Goal: Task Accomplishment & Management: Manage account settings

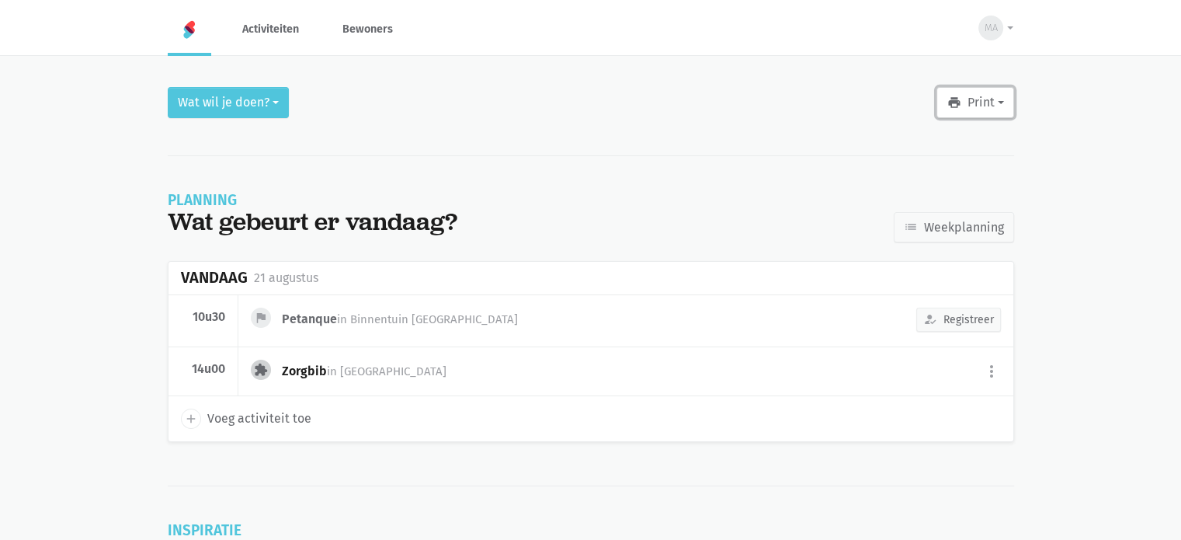
click at [982, 98] on button "print Print" at bounding box center [974, 102] width 77 height 31
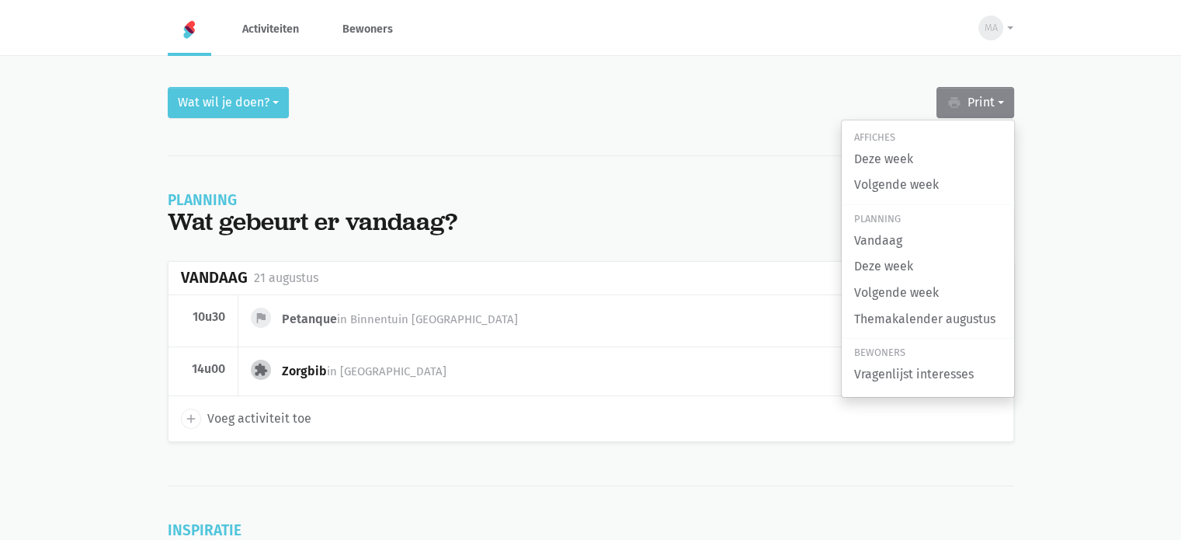
click at [884, 201] on div "Affiches Deze week Volgende week Planning Vandaag Deze week Volgende week Thema…" at bounding box center [928, 259] width 174 height 278
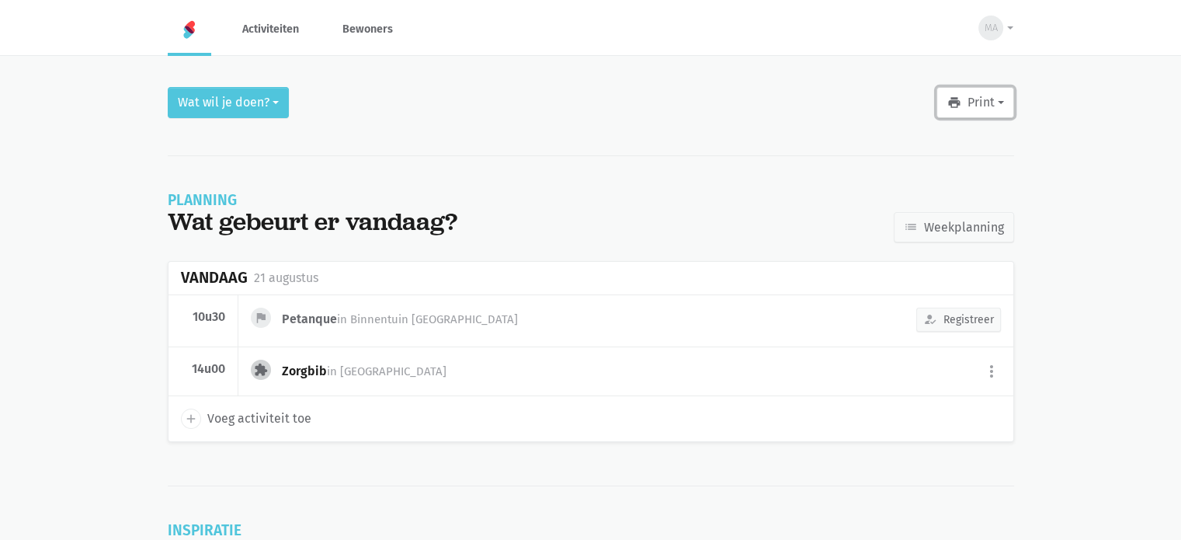
click at [979, 111] on button "print Print" at bounding box center [974, 102] width 77 height 31
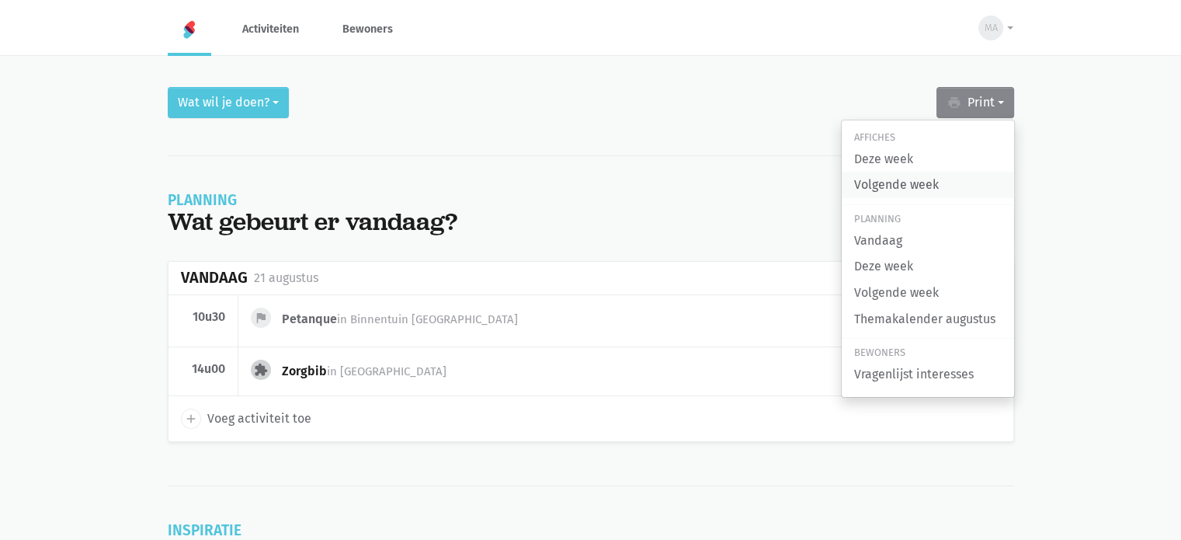
click at [890, 179] on link "Volgende week" at bounding box center [928, 185] width 172 height 26
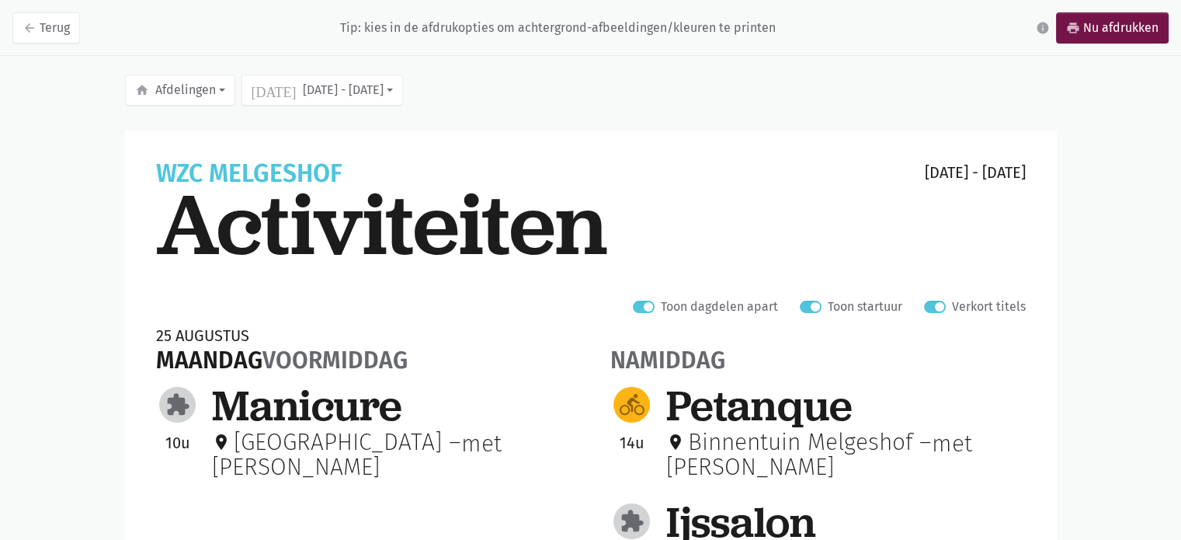
click at [952, 304] on label "Verkort titels" at bounding box center [989, 307] width 74 height 20
click at [936, 304] on input "Verkort titels" at bounding box center [930, 305] width 12 height 16
checkbox input "false"
click at [54, 23] on link "arrow_back Terug" at bounding box center [46, 27] width 68 height 31
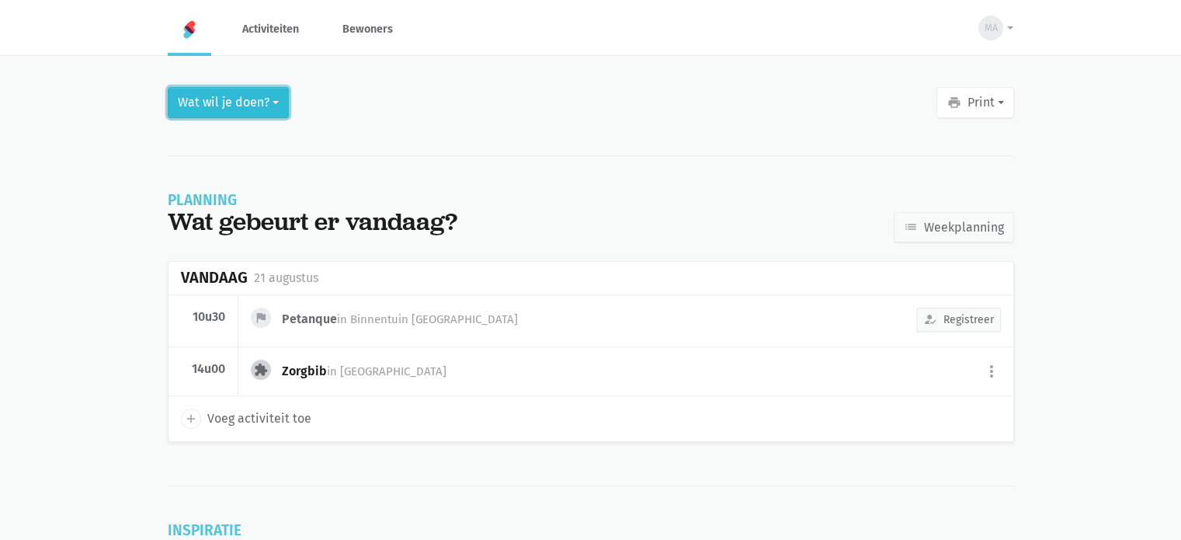
click at [234, 109] on button "Wat wil je doen?" at bounding box center [228, 102] width 121 height 31
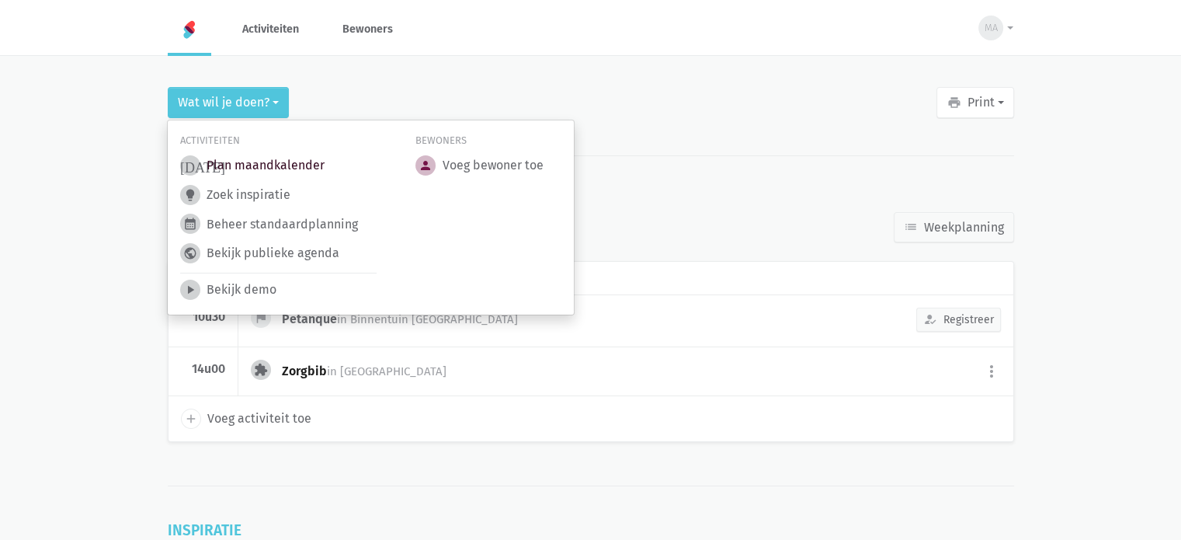
click at [221, 165] on link "today Plan maandkalender" at bounding box center [252, 165] width 144 height 20
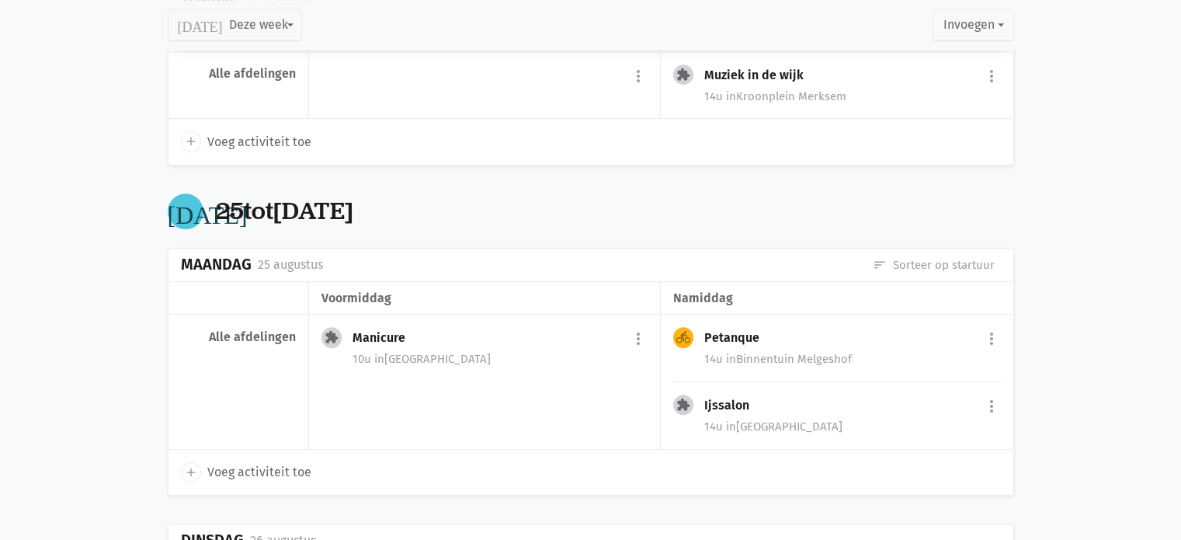
scroll to position [941, 0]
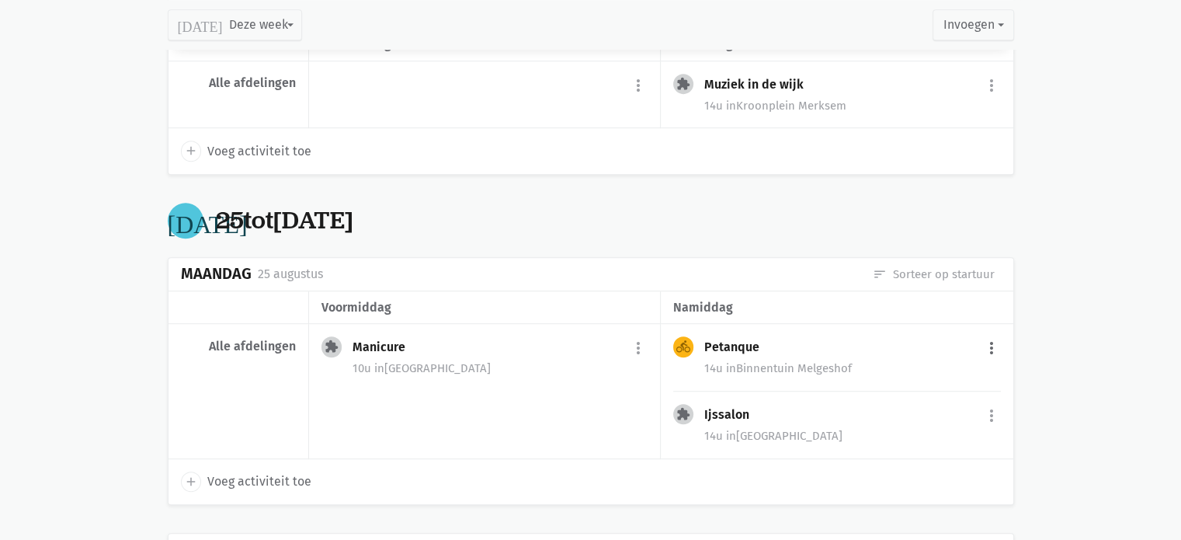
click at [989, 341] on button "more_vert" at bounding box center [991, 347] width 19 height 29
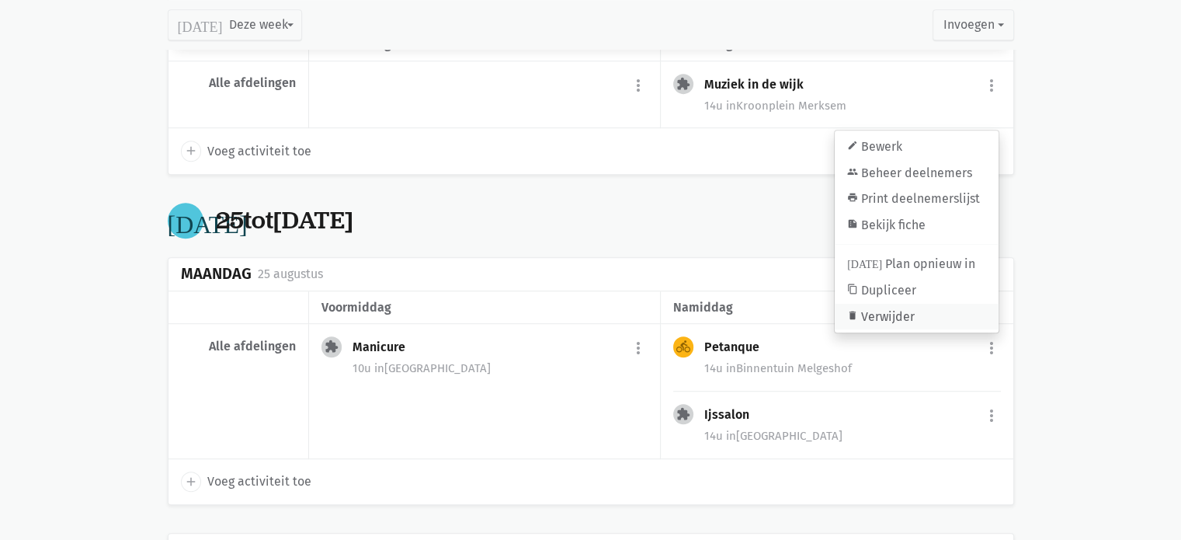
click at [956, 320] on link "delete Verwijder" at bounding box center [917, 317] width 164 height 26
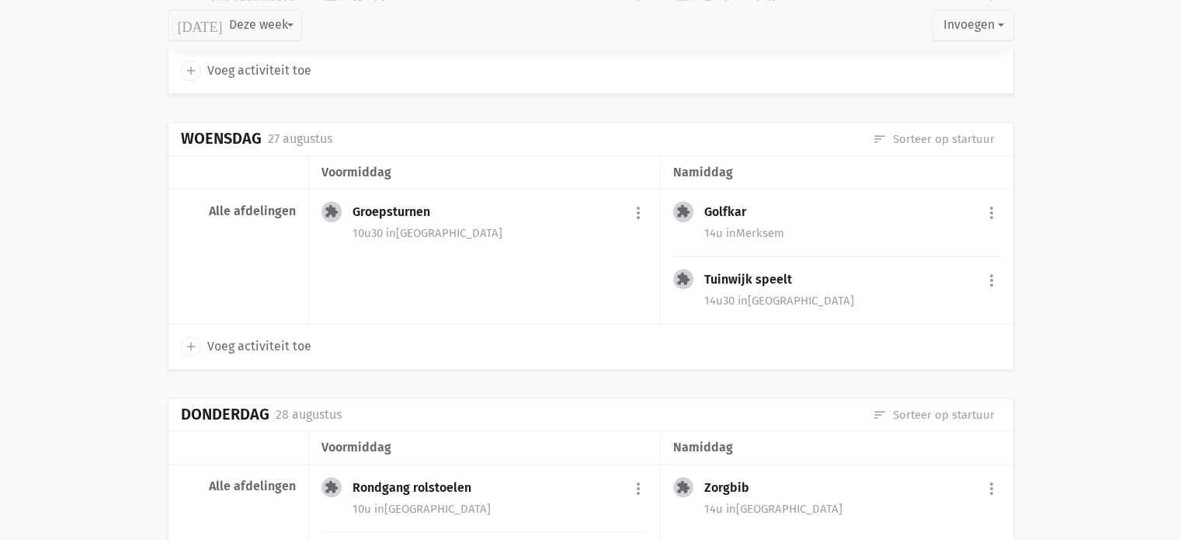
scroll to position [1504, 0]
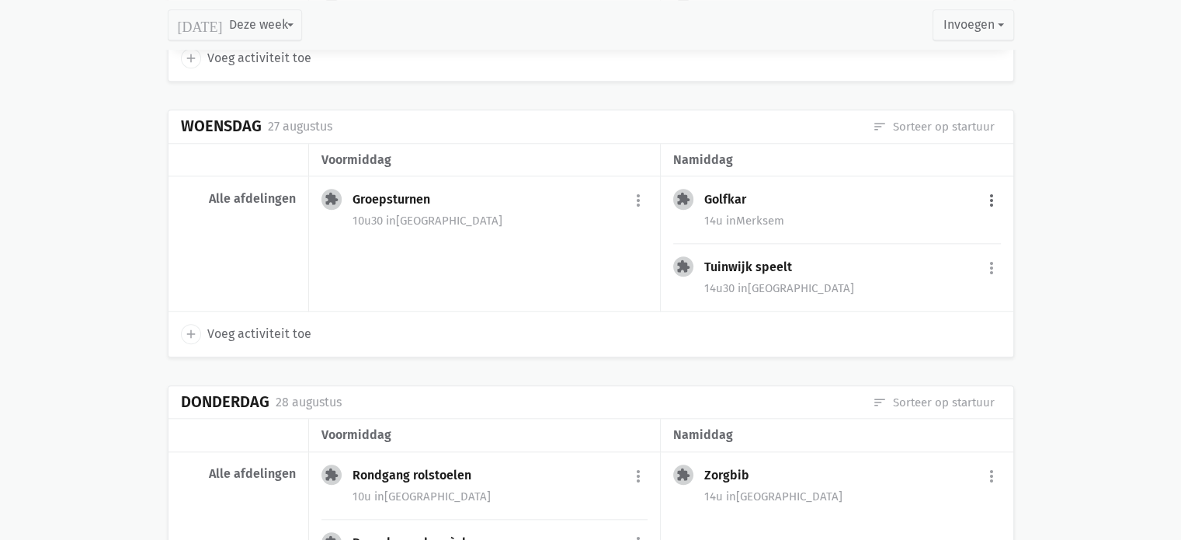
click at [991, 198] on button "more_vert" at bounding box center [991, 200] width 19 height 29
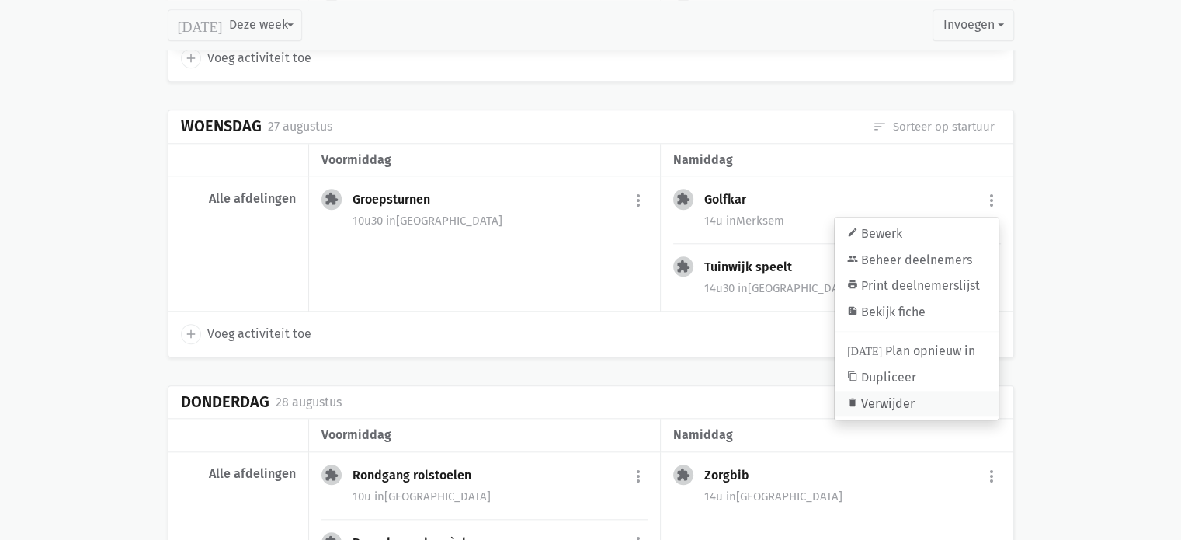
click at [873, 393] on link "delete Verwijder" at bounding box center [917, 403] width 164 height 26
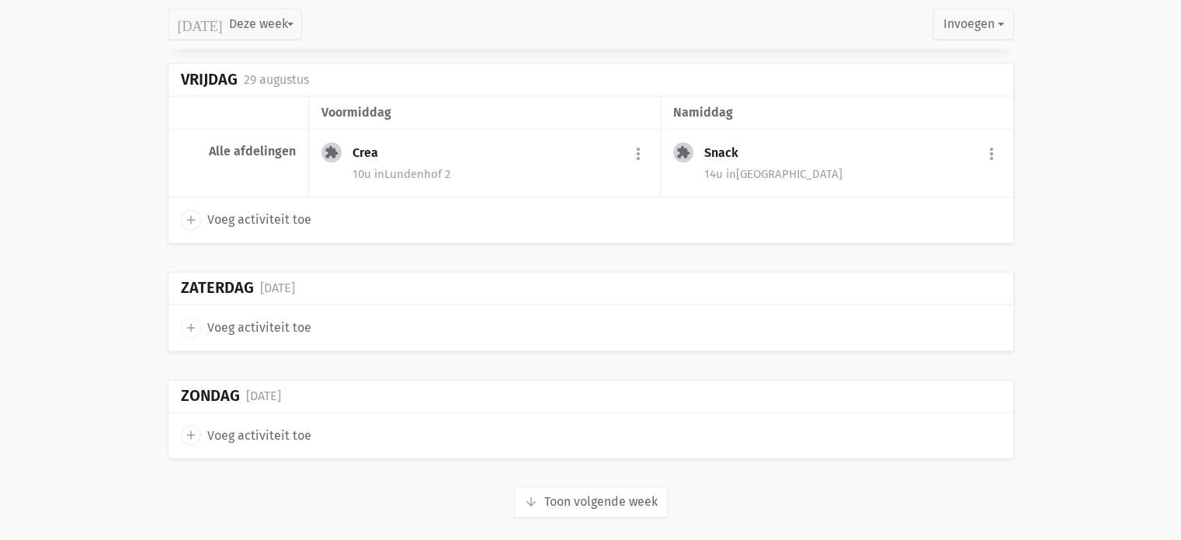
scroll to position [2040, 0]
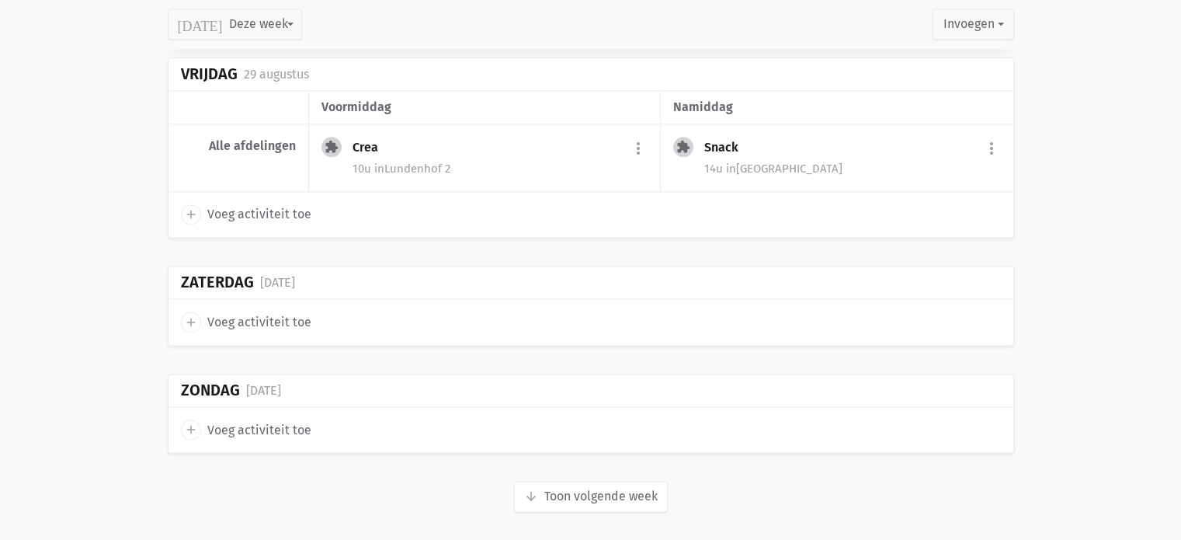
click at [723, 161] on span "14u" at bounding box center [713, 168] width 19 height 14
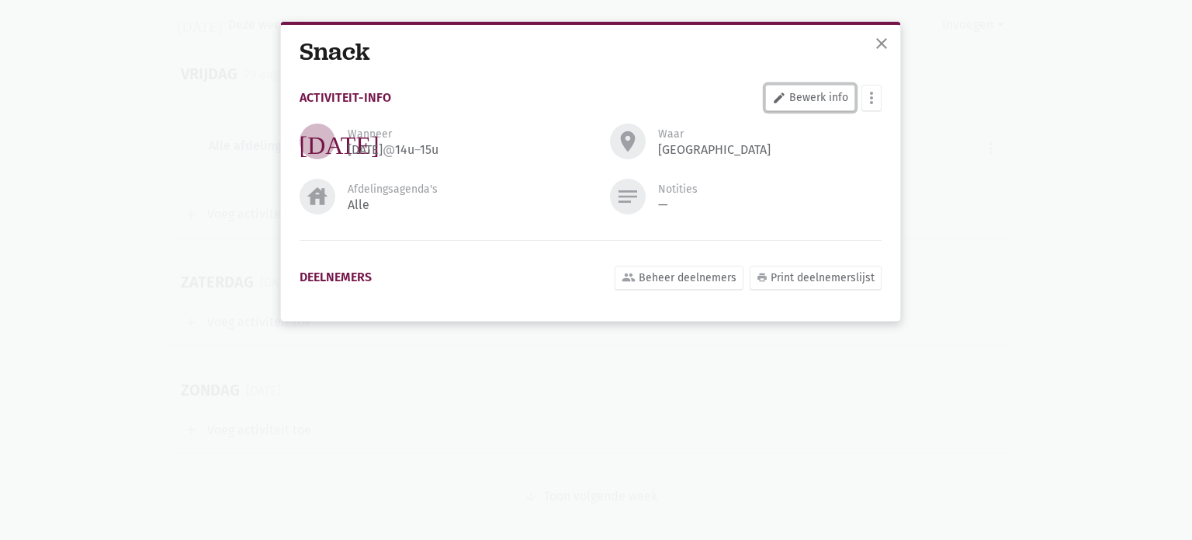
click at [817, 88] on link "edit Bewerk info" at bounding box center [810, 98] width 90 height 26
select select "14:00"
select select "15:00"
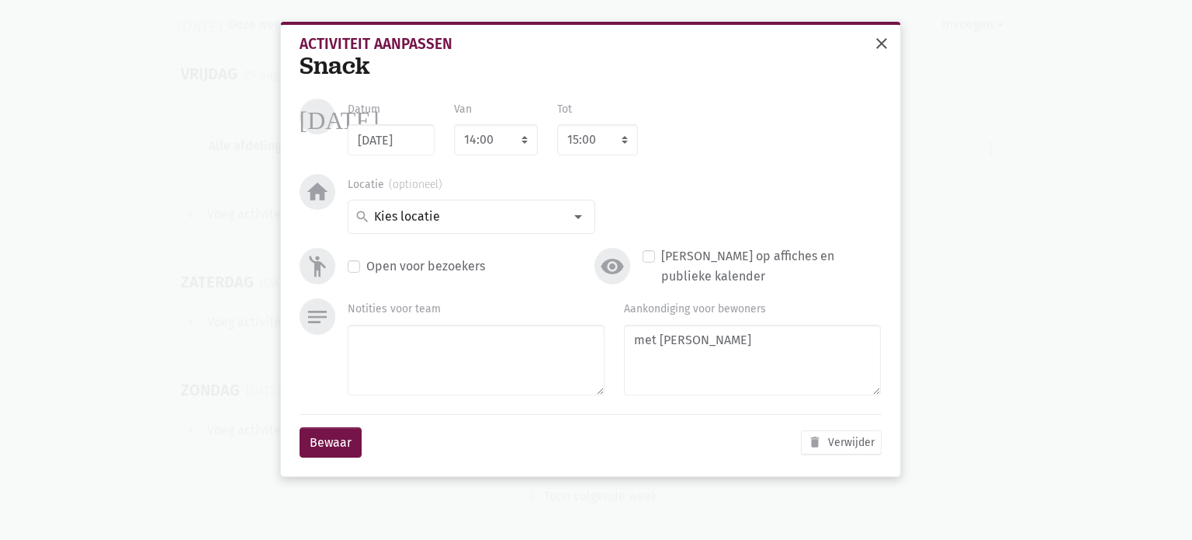
click at [880, 43] on span "close" at bounding box center [882, 43] width 19 height 19
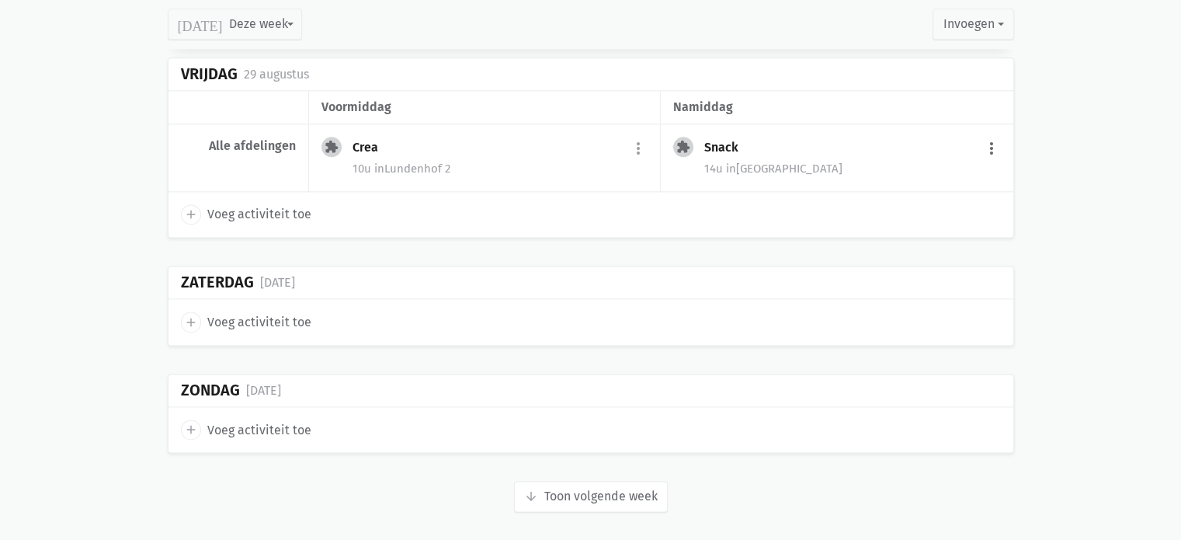
click at [996, 141] on button "more_vert" at bounding box center [991, 148] width 19 height 29
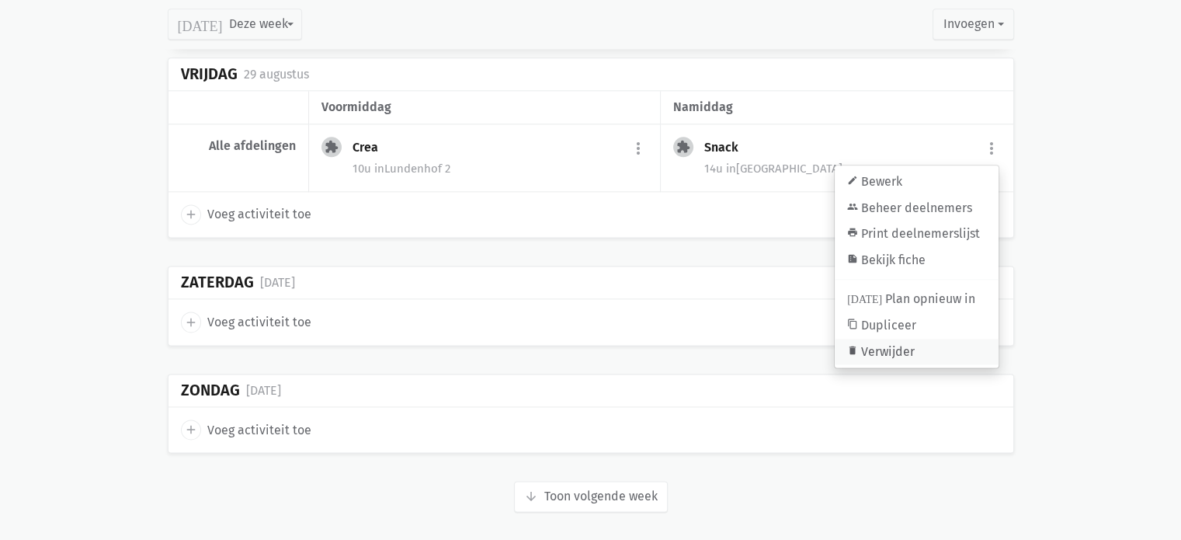
click at [875, 345] on link "delete Verwijder" at bounding box center [917, 351] width 164 height 26
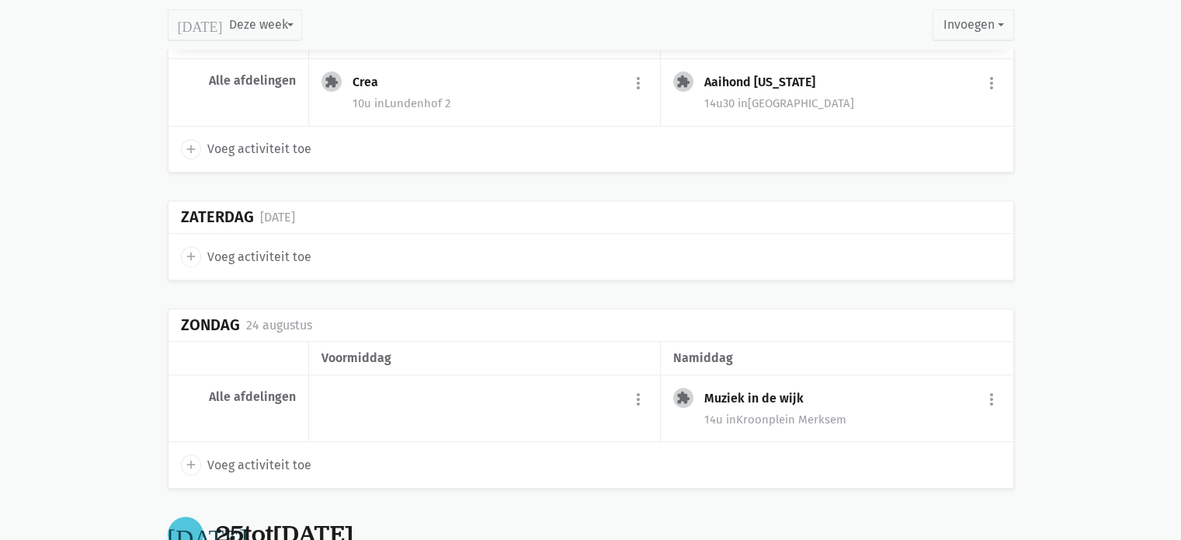
scroll to position [0, 0]
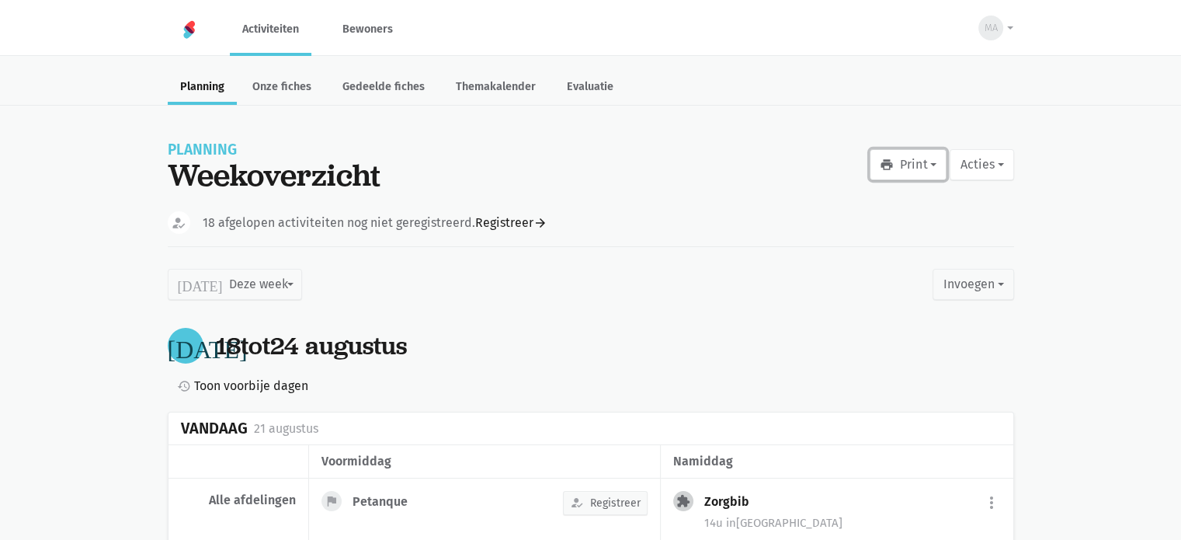
click at [902, 169] on button "print Print" at bounding box center [907, 164] width 77 height 31
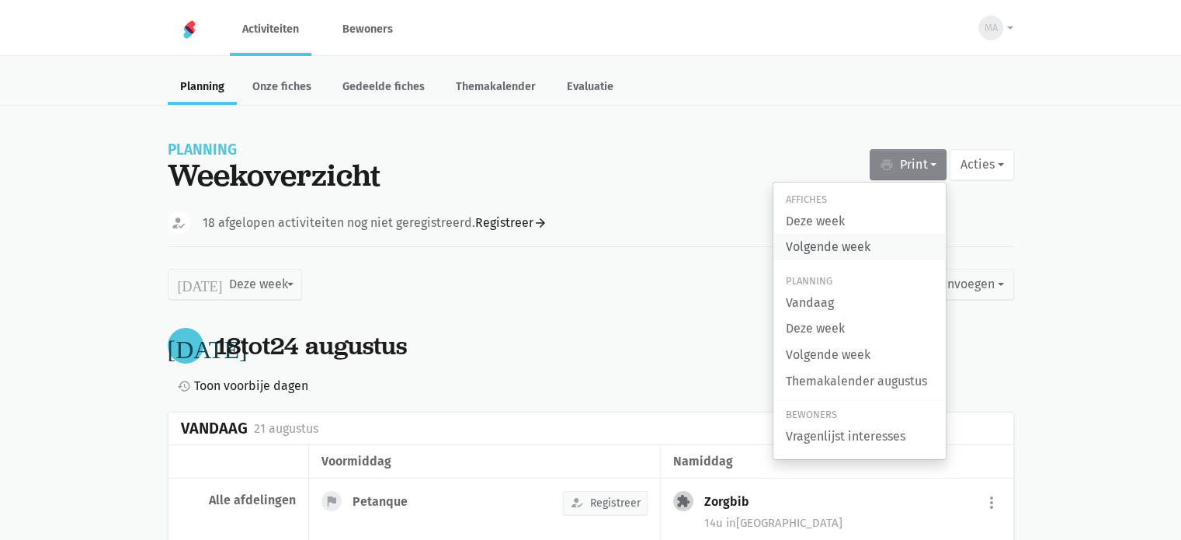
click at [824, 245] on link "Volgende week" at bounding box center [859, 247] width 172 height 26
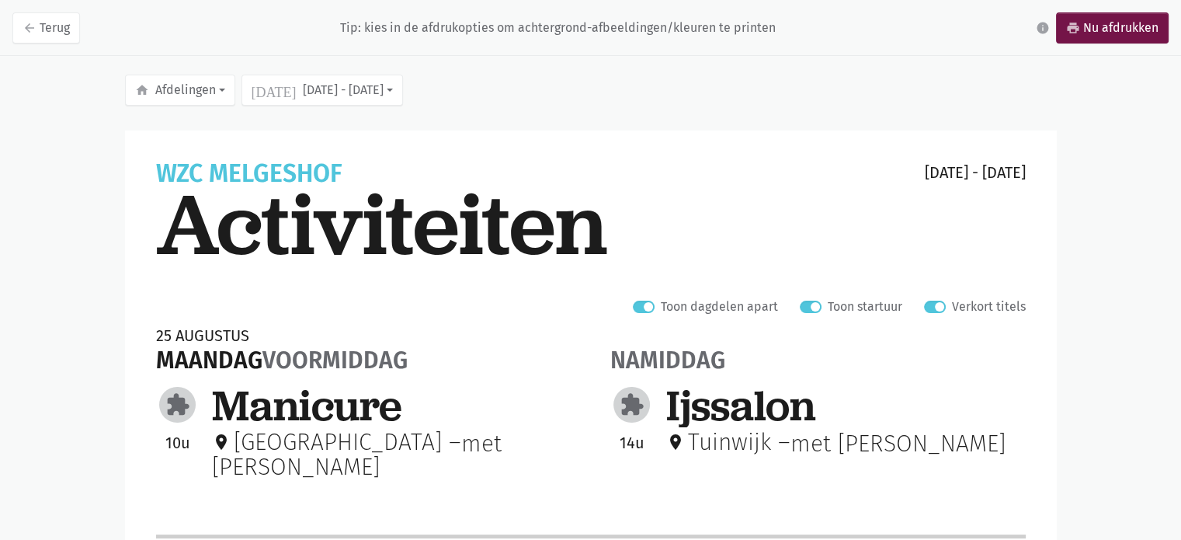
click at [935, 313] on div "Verkort titels" at bounding box center [975, 307] width 102 height 20
click at [952, 308] on label "Verkort titels" at bounding box center [989, 307] width 74 height 20
click at [936, 308] on input "Verkort titels" at bounding box center [930, 305] width 12 height 16
checkbox input "false"
click at [1105, 35] on link "print Nu afdrukken" at bounding box center [1112, 27] width 113 height 31
